Goal: Task Accomplishment & Management: Use online tool/utility

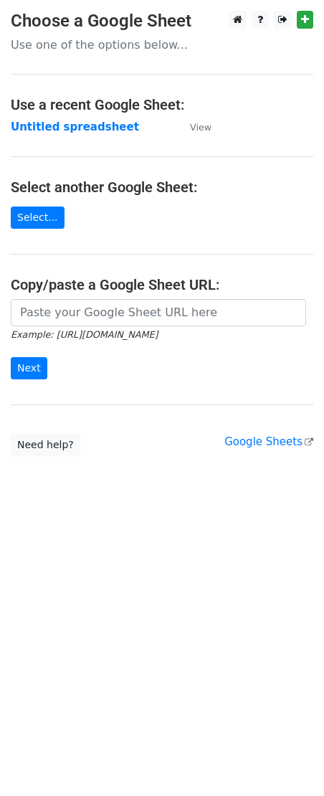
click at [62, 310] on input "url" at bounding box center [158, 312] width 295 height 27
type input "[URL][DOMAIN_NAME]"
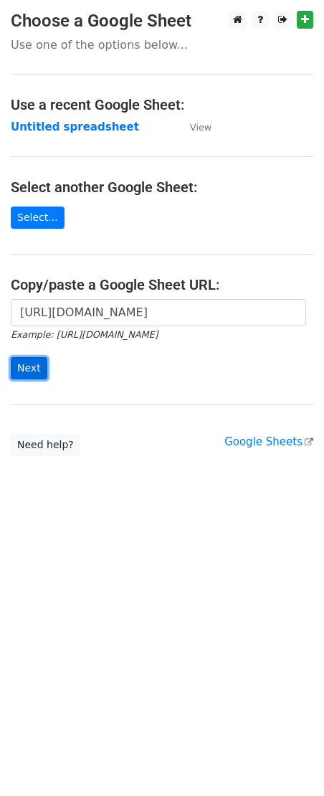
click at [35, 369] on input "Next" at bounding box center [29, 368] width 37 height 22
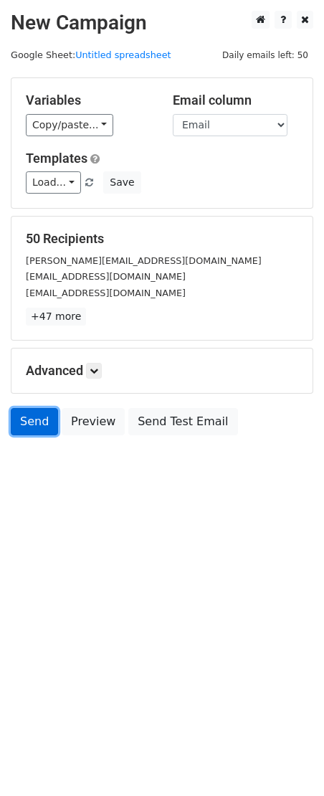
click at [22, 425] on link "Send" at bounding box center [34, 421] width 47 height 27
click at [27, 423] on link "Send" at bounding box center [34, 421] width 47 height 27
